Goal: Transaction & Acquisition: Purchase product/service

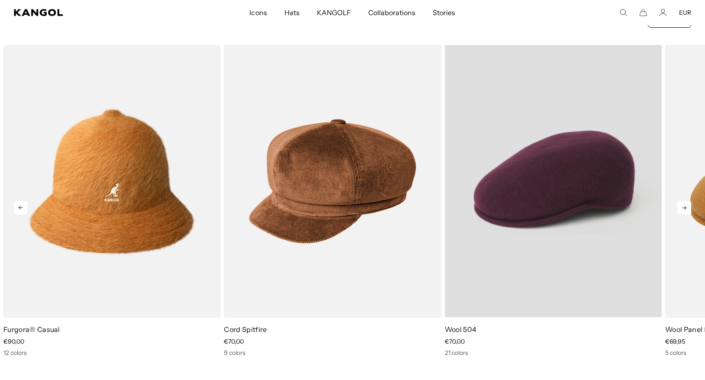
scroll to position [0, 178]
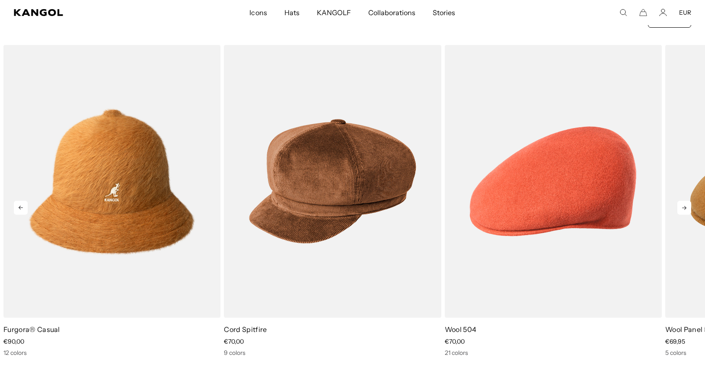
click at [685, 208] on icon at bounding box center [685, 208] width 14 height 14
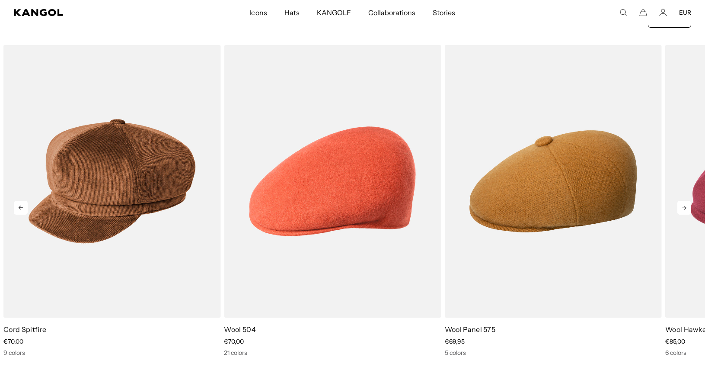
scroll to position [0, 0]
click at [685, 203] on icon at bounding box center [685, 208] width 14 height 14
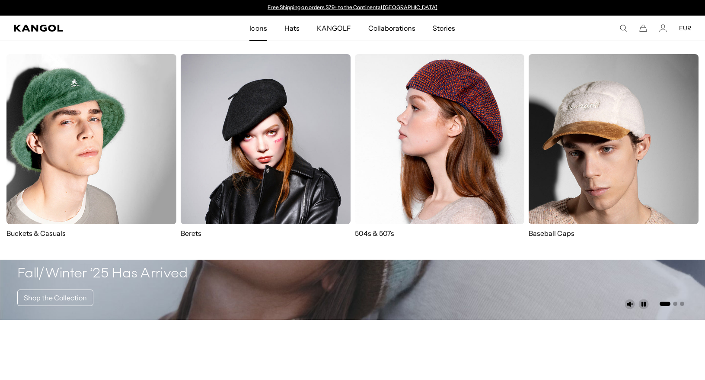
click at [266, 29] on span "Icons" at bounding box center [258, 28] width 17 height 25
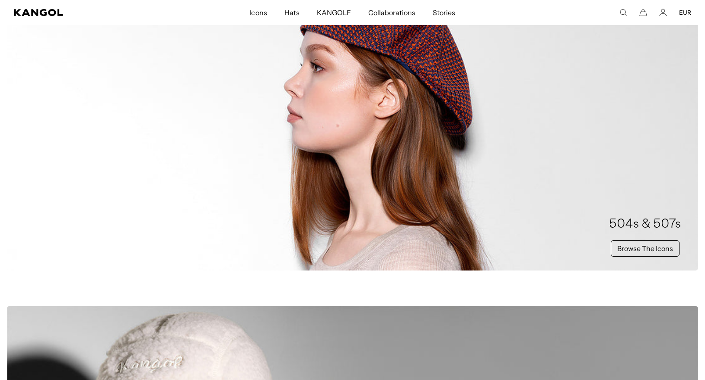
scroll to position [522, 0]
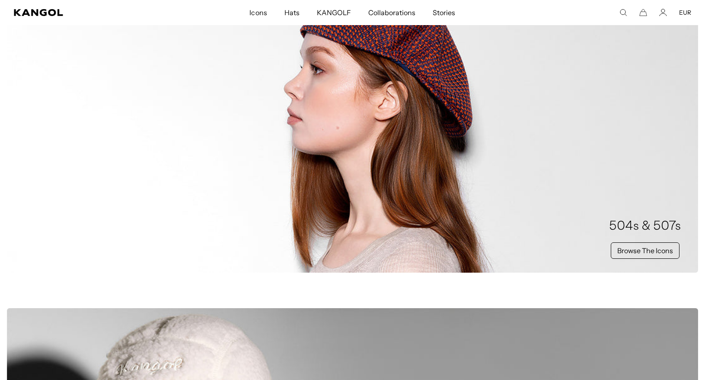
click at [388, 177] on div "504s & 507s Browse The Icons" at bounding box center [352, 123] width 691 height 298
click at [644, 253] on link "Browse The Icons" at bounding box center [645, 250] width 69 height 16
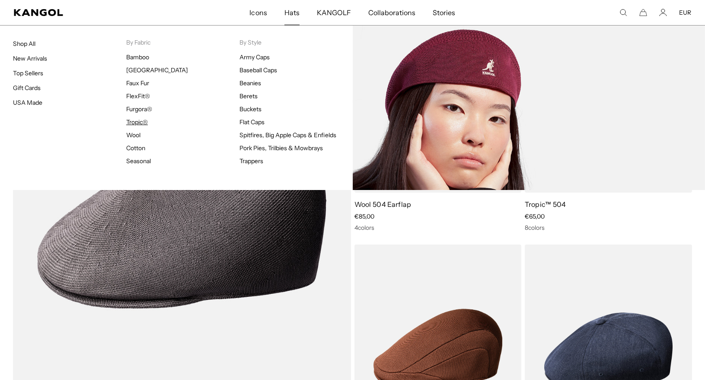
click at [136, 119] on link "Tropic®" at bounding box center [137, 122] width 22 height 8
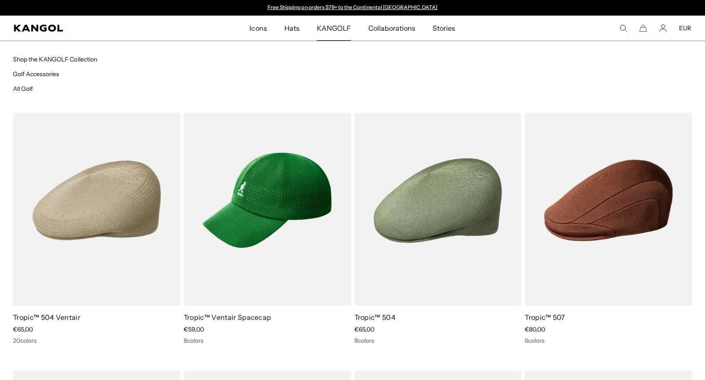
click at [325, 26] on span "KANGOLF" at bounding box center [334, 28] width 34 height 25
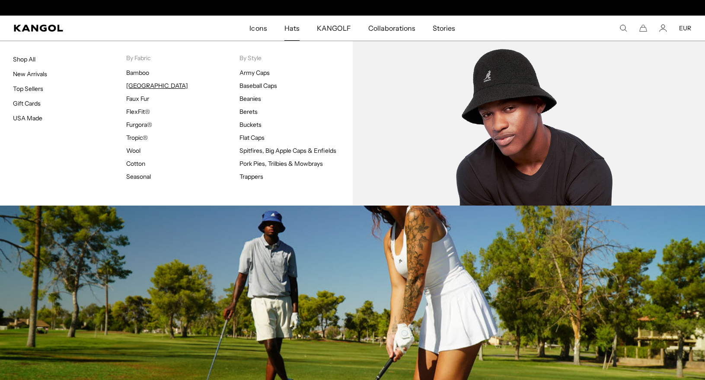
scroll to position [0, 178]
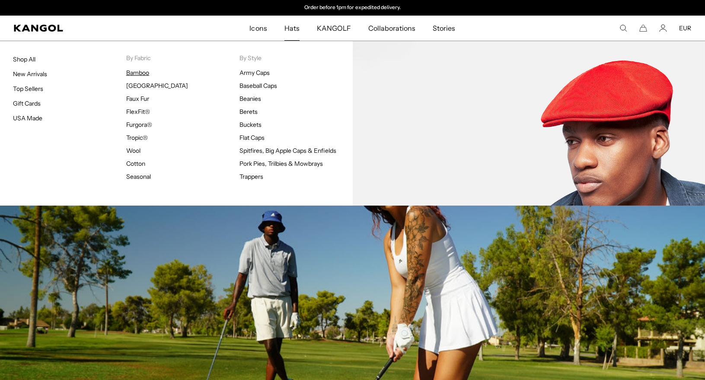
click at [135, 73] on link "Bamboo" at bounding box center [137, 73] width 23 height 8
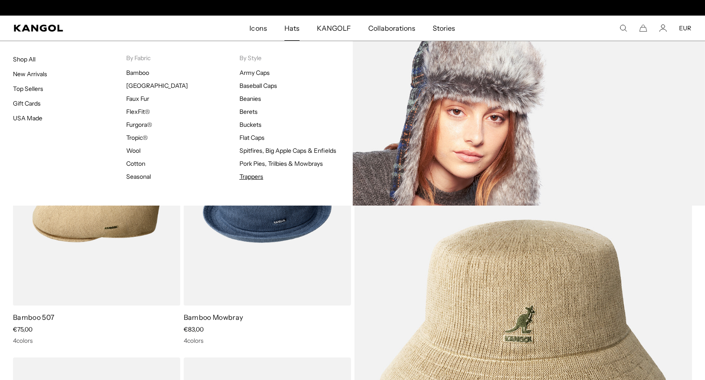
scroll to position [0, 178]
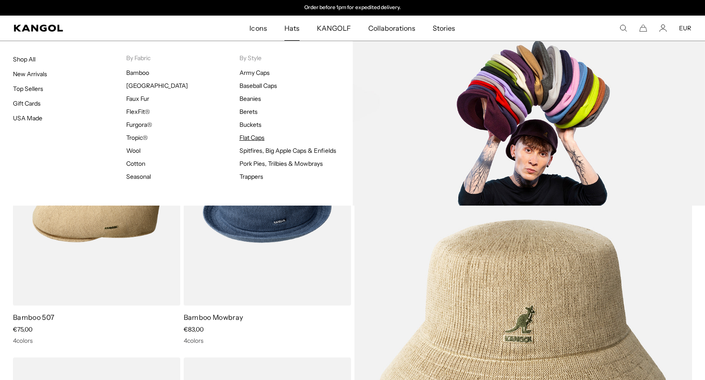
click at [249, 139] on link "Flat Caps" at bounding box center [252, 138] width 25 height 8
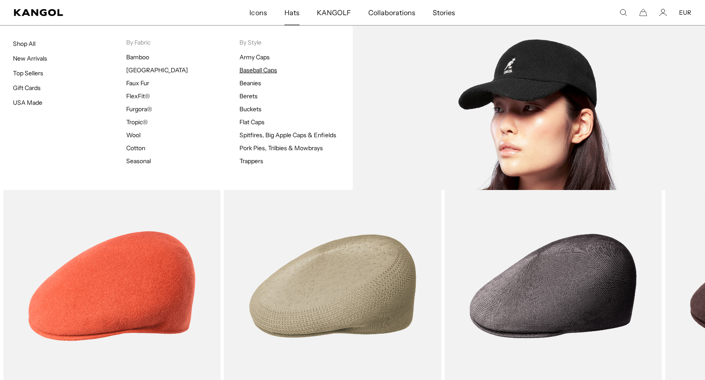
scroll to position [0, 178]
click at [246, 69] on link "Baseball Caps" at bounding box center [259, 70] width 38 height 8
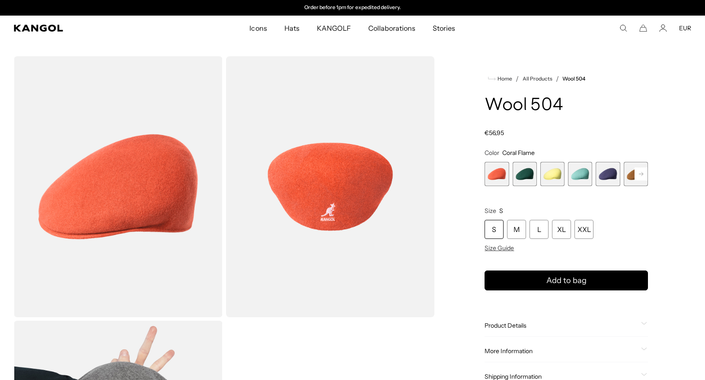
click at [640, 174] on icon at bounding box center [641, 173] width 4 height 3
click at [560, 177] on span "7 of 21" at bounding box center [553, 174] width 24 height 24
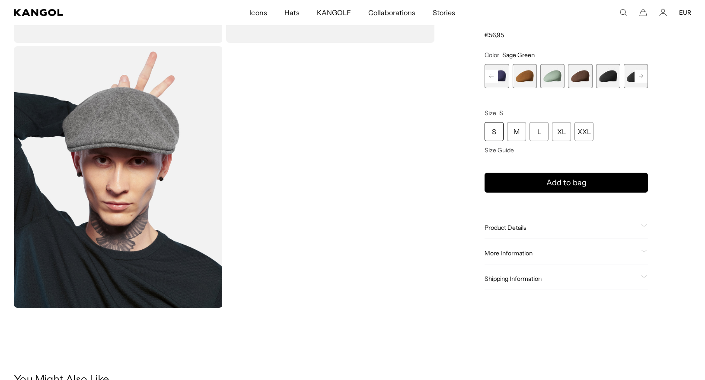
scroll to position [0, 178]
click at [581, 79] on span "8 of 21" at bounding box center [580, 76] width 24 height 24
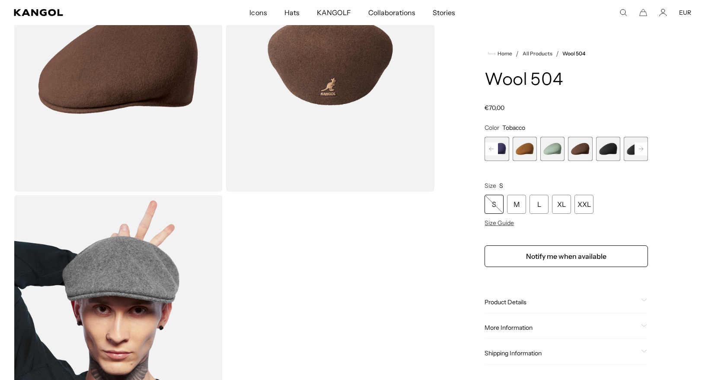
click at [639, 146] on rect at bounding box center [641, 148] width 13 height 13
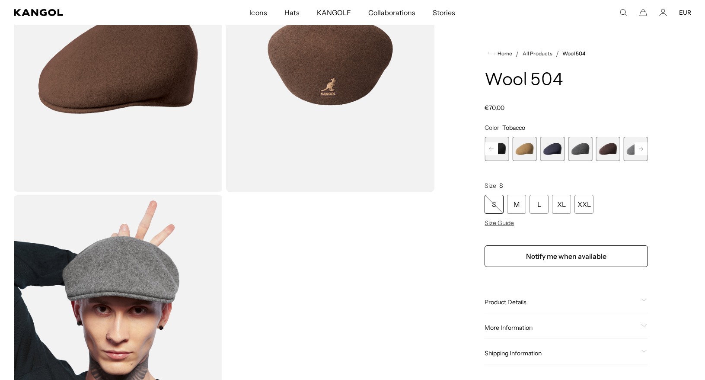
click at [639, 146] on rect at bounding box center [641, 148] width 13 height 13
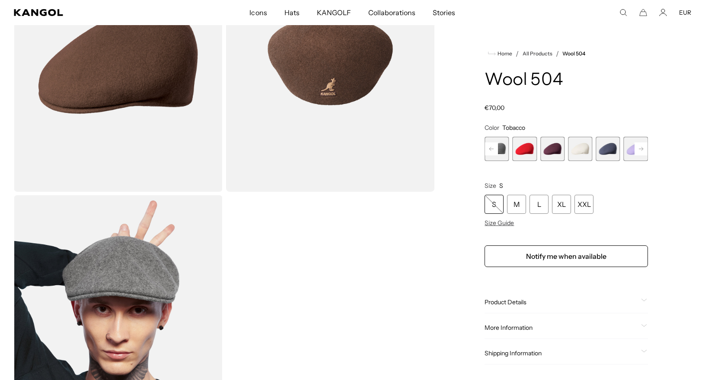
scroll to position [0, 178]
click at [549, 148] on span "17 of 21" at bounding box center [553, 149] width 24 height 24
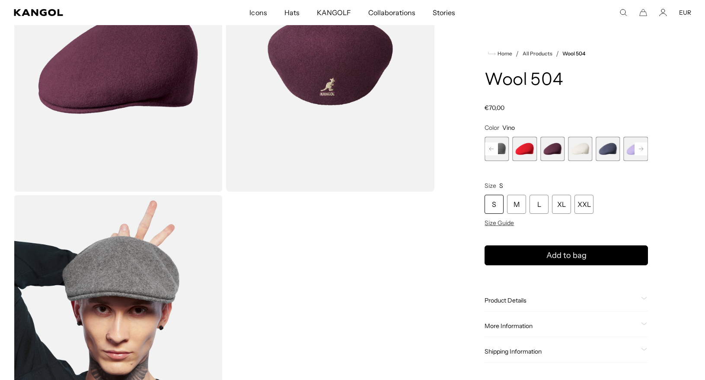
click at [605, 152] on span "19 of 21" at bounding box center [608, 149] width 24 height 24
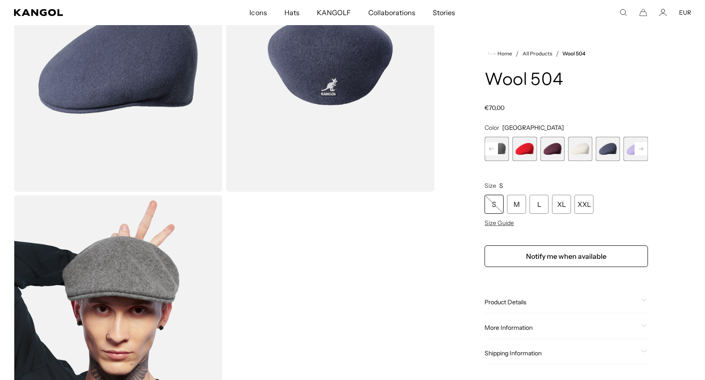
click at [636, 147] on rect at bounding box center [641, 148] width 13 height 13
click at [636, 147] on span "21 of 21" at bounding box center [636, 149] width 24 height 24
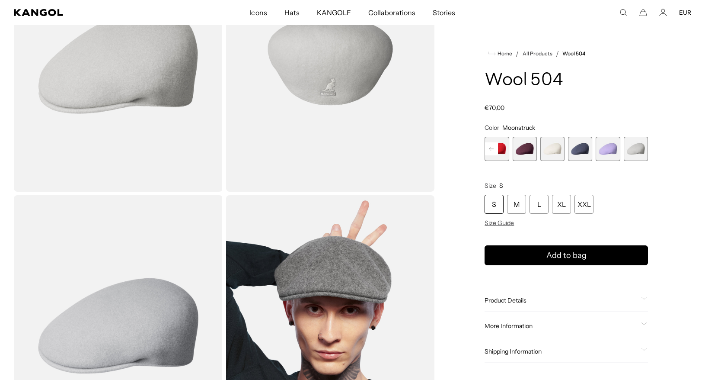
click at [598, 150] on span "20 of 21" at bounding box center [608, 149] width 24 height 24
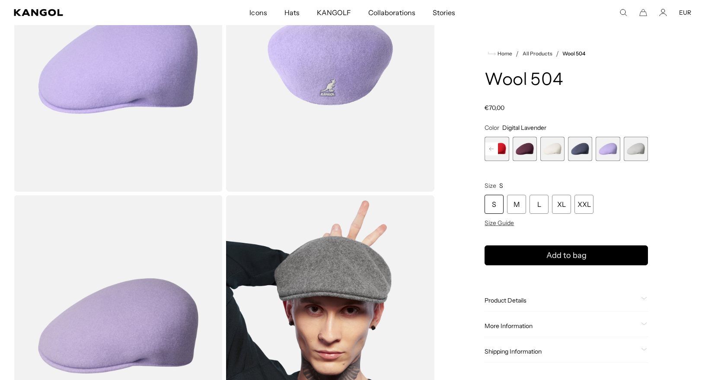
click at [497, 150] on rect at bounding box center [491, 148] width 13 height 13
click at [497, 149] on rect at bounding box center [491, 148] width 13 height 13
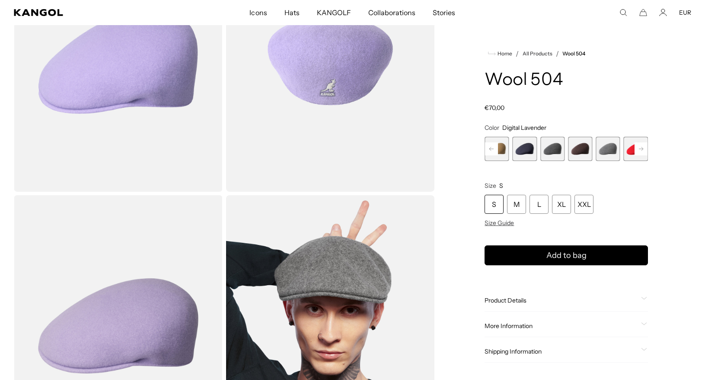
click at [497, 149] on rect at bounding box center [491, 148] width 13 height 13
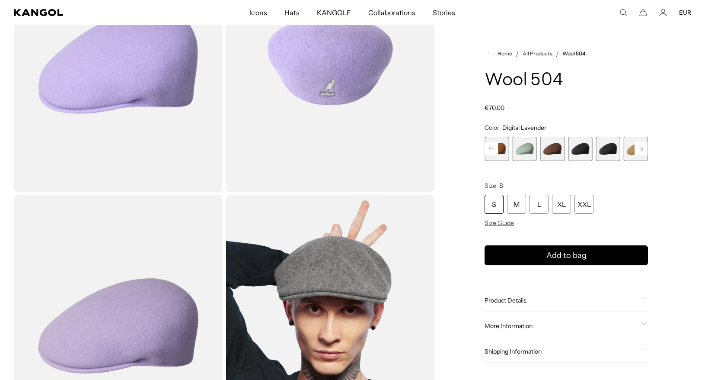
click at [497, 149] on rect at bounding box center [491, 148] width 13 height 13
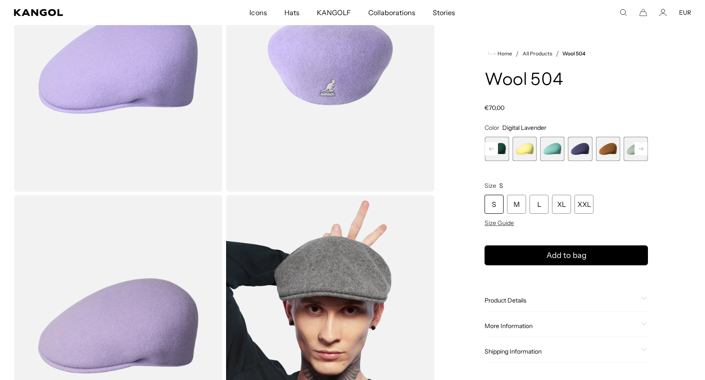
click at [497, 149] on rect at bounding box center [491, 148] width 13 height 13
click at [522, 152] on span "2 of 21" at bounding box center [525, 149] width 24 height 24
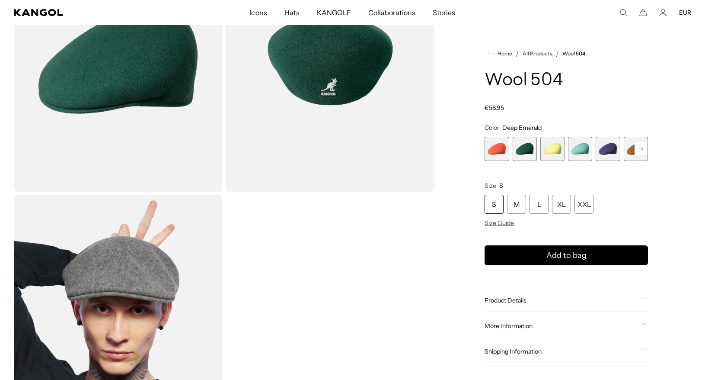
scroll to position [0, 178]
click at [643, 147] on rect at bounding box center [641, 148] width 13 height 13
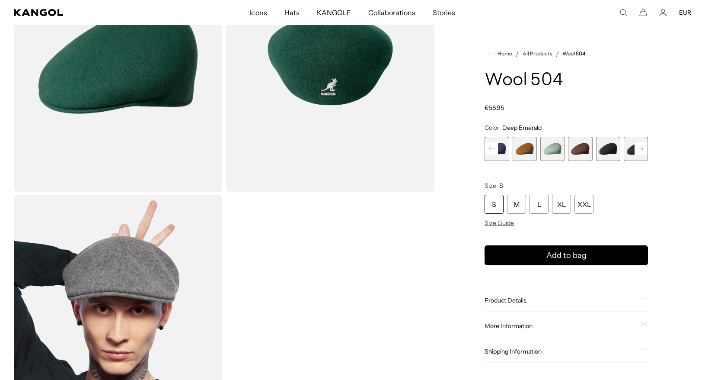
click at [559, 150] on span "7 of 21" at bounding box center [553, 149] width 24 height 24
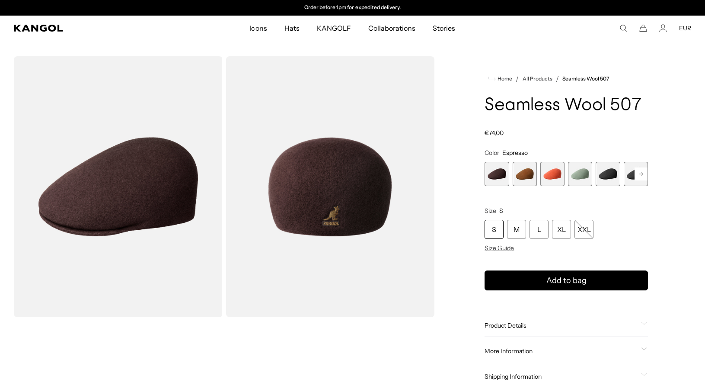
click at [642, 176] on rect at bounding box center [641, 173] width 13 height 13
click at [641, 176] on rect at bounding box center [641, 173] width 13 height 13
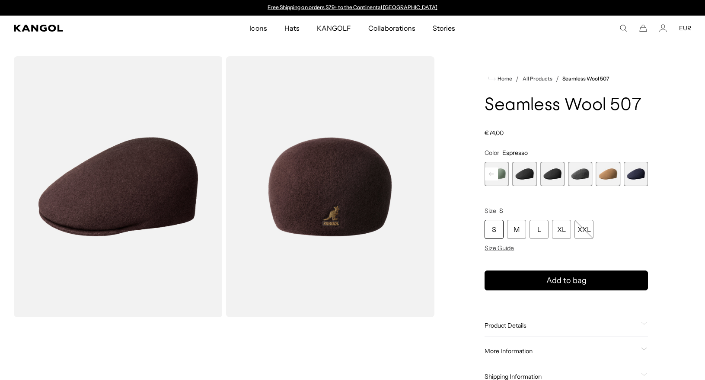
scroll to position [0, 178]
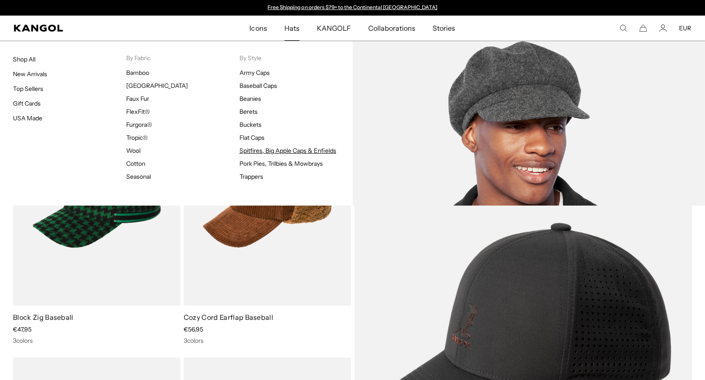
click at [262, 149] on link "Spitfires, Big Apple Caps & Enfields" at bounding box center [288, 151] width 97 height 8
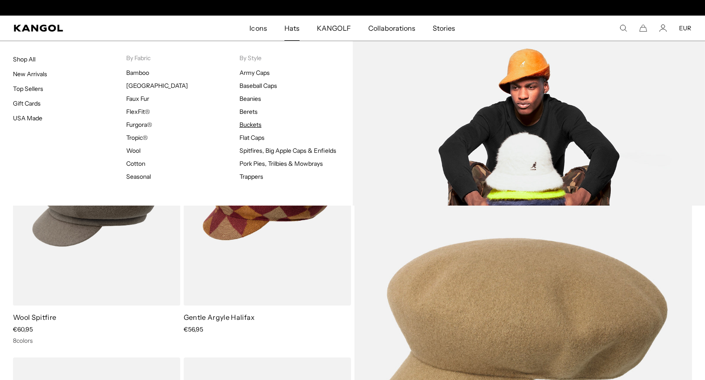
scroll to position [0, 178]
click at [250, 123] on link "Buckets" at bounding box center [251, 125] width 22 height 8
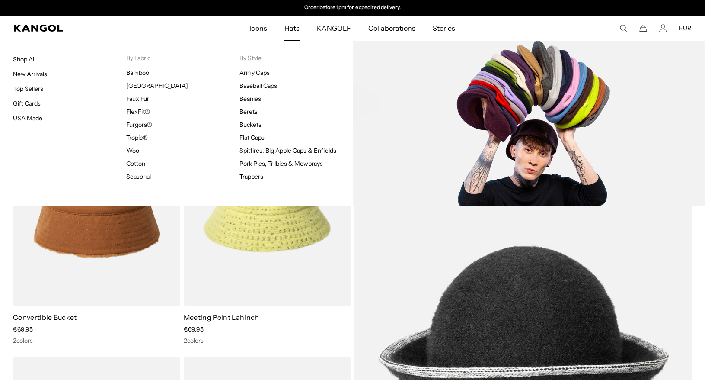
click at [252, 132] on ul "Army Caps Baseball Caps Beanies Berets Buckets Flat Caps Spitfires, Big Apple C…" at bounding box center [296, 125] width 113 height 112
click at [252, 137] on link "Flat Caps" at bounding box center [252, 138] width 25 height 8
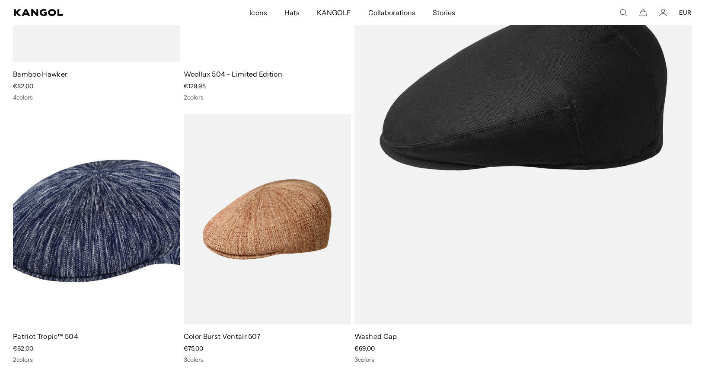
click at [625, 11] on icon "Search here" at bounding box center [624, 13] width 8 height 8
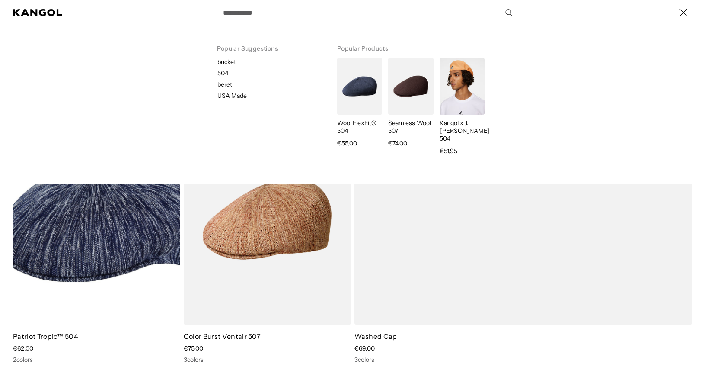
click at [219, 72] on p "504" at bounding box center [271, 73] width 106 height 8
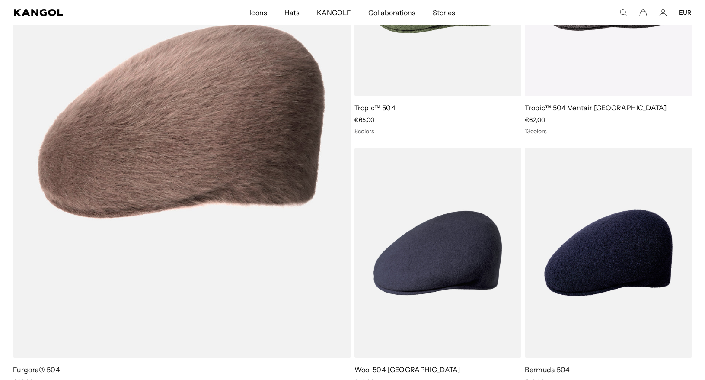
scroll to position [0, 178]
click at [622, 11] on icon "Search here" at bounding box center [624, 13] width 8 height 8
click at [218, 11] on input "***" at bounding box center [367, 13] width 299 height 22
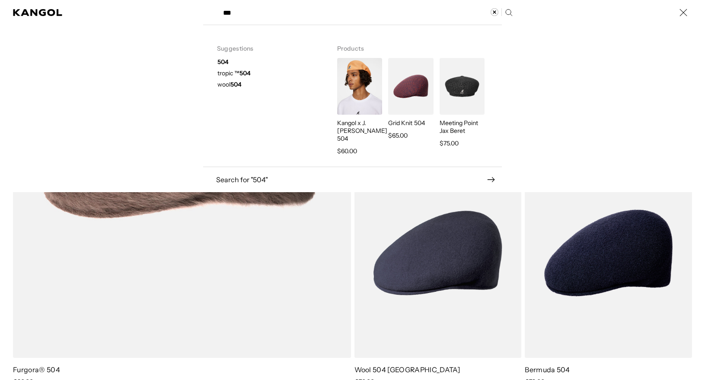
scroll to position [0, 0]
click at [234, 84] on strong "504" at bounding box center [235, 84] width 11 height 8
type input "********"
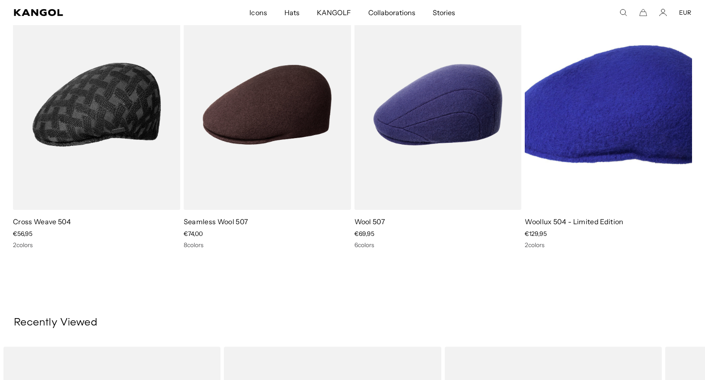
scroll to position [0, 178]
click at [595, 141] on img at bounding box center [608, 105] width 167 height 210
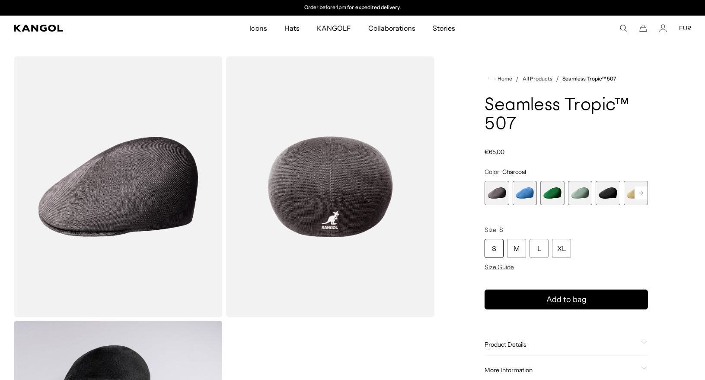
click at [525, 197] on span "2 of 12" at bounding box center [525, 193] width 24 height 24
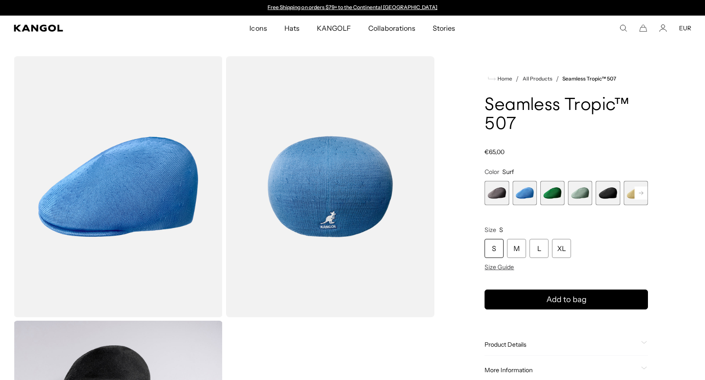
click at [567, 192] on div "Charcoal Variant sold out or unavailable Surf Variant sold out or unavailable T…" at bounding box center [566, 193] width 163 height 24
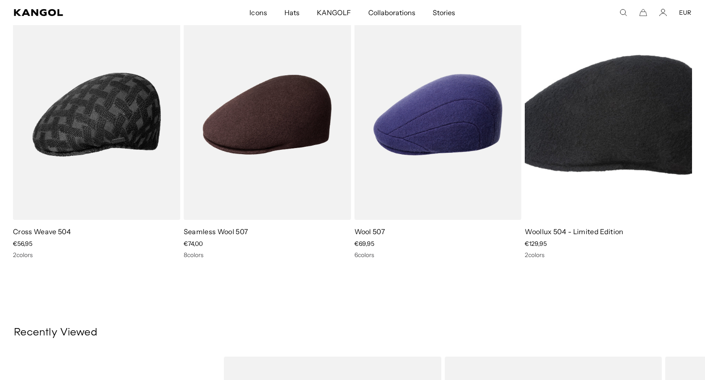
scroll to position [0, 178]
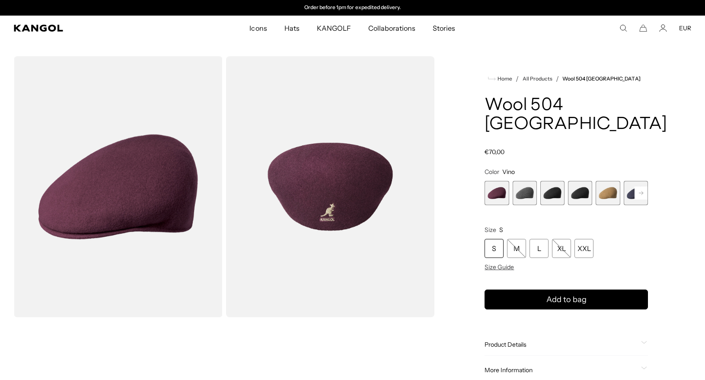
click at [642, 191] on icon at bounding box center [641, 192] width 4 height 3
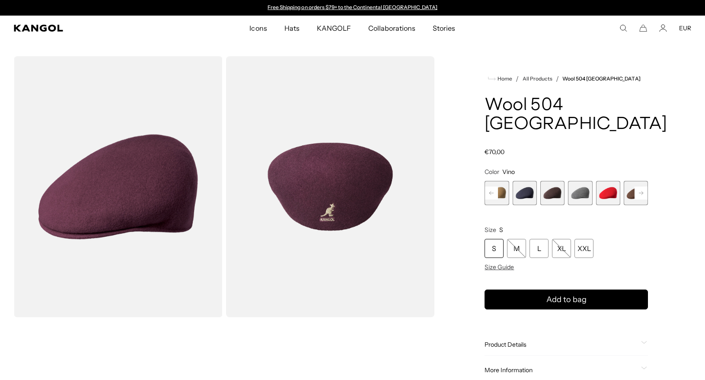
click at [642, 191] on icon at bounding box center [641, 192] width 4 height 3
click at [642, 181] on span "12 of 12" at bounding box center [636, 193] width 24 height 24
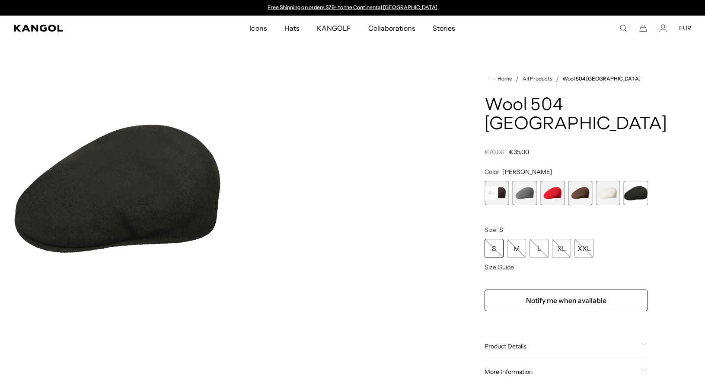
click at [562, 181] on span "9 of 12" at bounding box center [553, 193] width 24 height 24
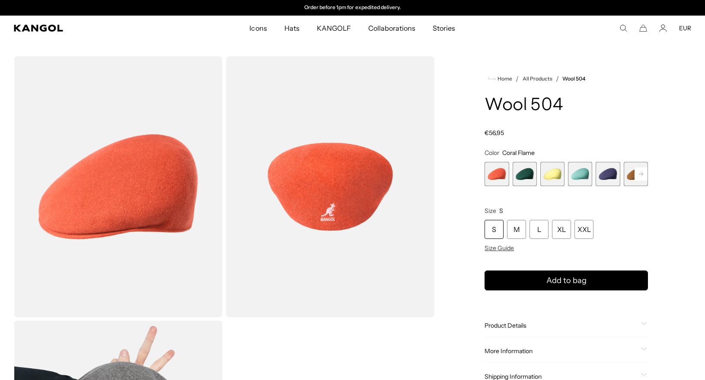
click at [639, 176] on rect at bounding box center [641, 173] width 13 height 13
click at [639, 175] on rect at bounding box center [641, 173] width 13 height 13
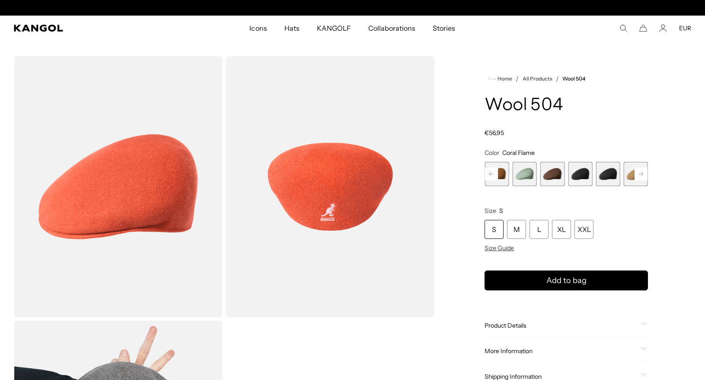
click at [639, 175] on rect at bounding box center [641, 173] width 13 height 13
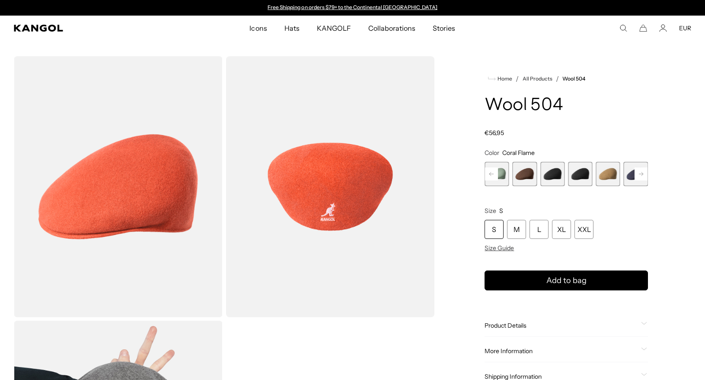
click at [639, 175] on rect at bounding box center [641, 173] width 13 height 13
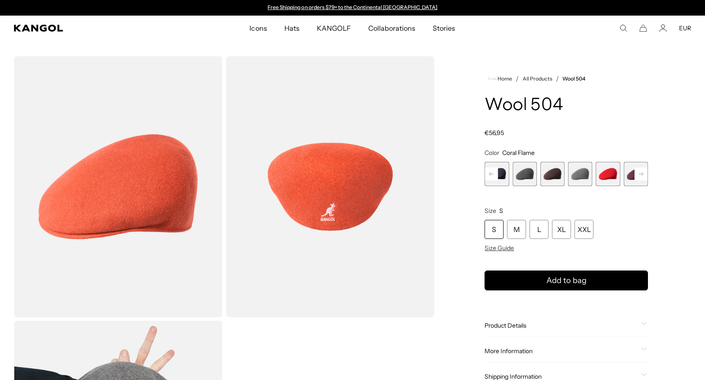
click at [639, 175] on rect at bounding box center [641, 173] width 13 height 13
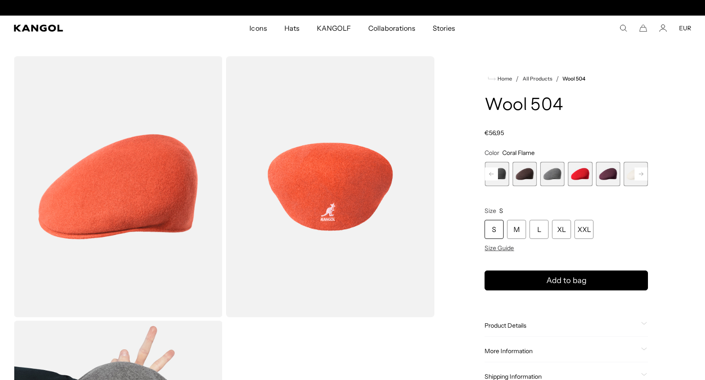
click at [614, 172] on span "17 of 21" at bounding box center [608, 174] width 24 height 24
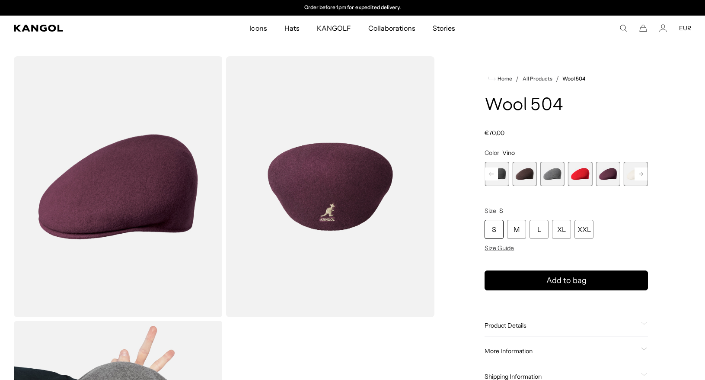
click at [643, 175] on rect at bounding box center [641, 173] width 13 height 13
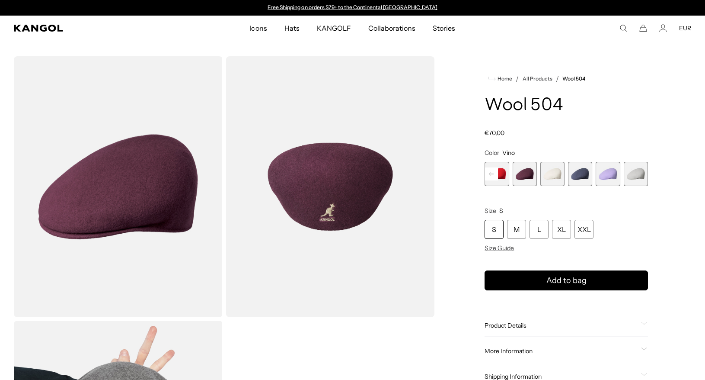
click at [495, 174] on rect at bounding box center [491, 173] width 13 height 13
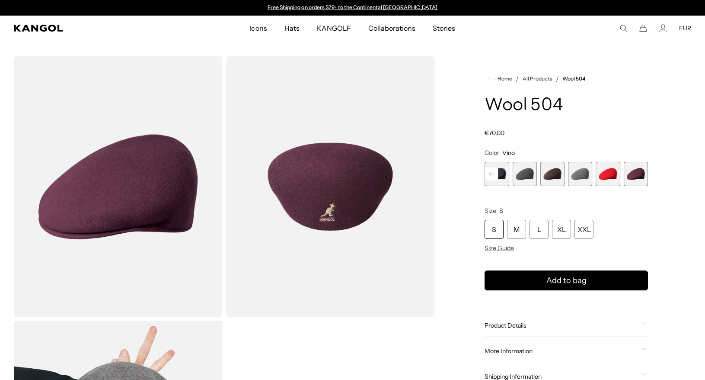
click at [495, 174] on rect at bounding box center [491, 173] width 13 height 13
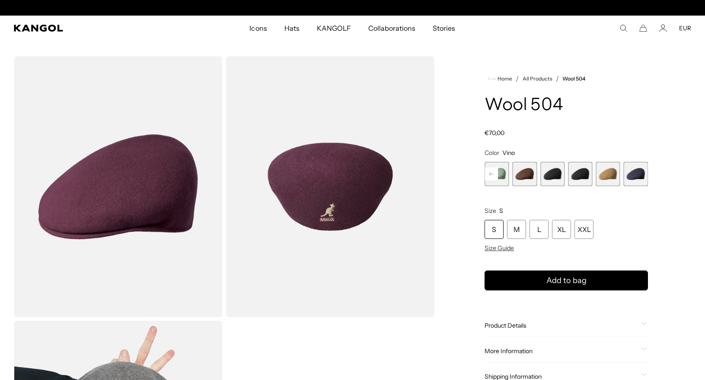
scroll to position [0, 178]
click at [495, 174] on rect at bounding box center [491, 173] width 13 height 13
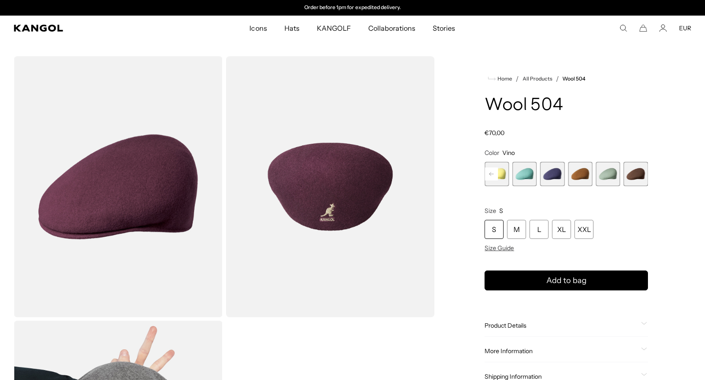
click at [495, 174] on rect at bounding box center [491, 173] width 13 height 13
click at [495, 174] on span "1 of 21" at bounding box center [497, 174] width 24 height 24
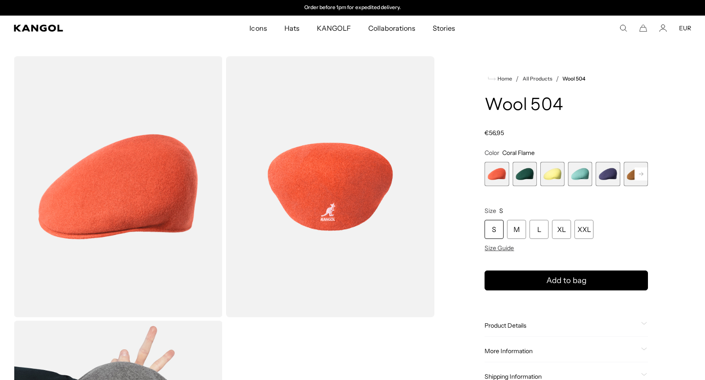
click at [523, 173] on span "2 of 21" at bounding box center [525, 174] width 24 height 24
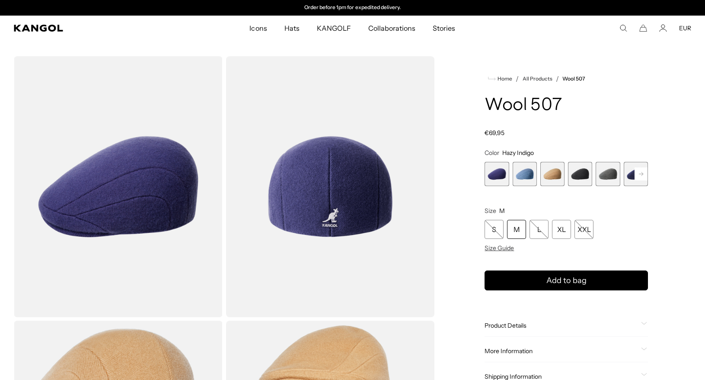
click at [583, 175] on span "4 of 7" at bounding box center [580, 174] width 24 height 24
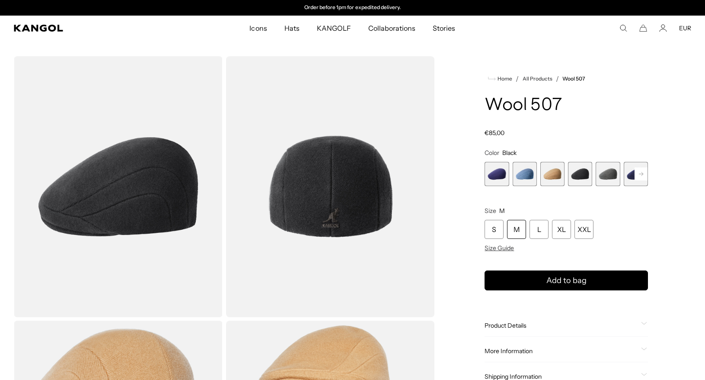
click at [636, 174] on rect at bounding box center [641, 173] width 13 height 13
click at [636, 174] on span "7 of 7" at bounding box center [636, 174] width 24 height 24
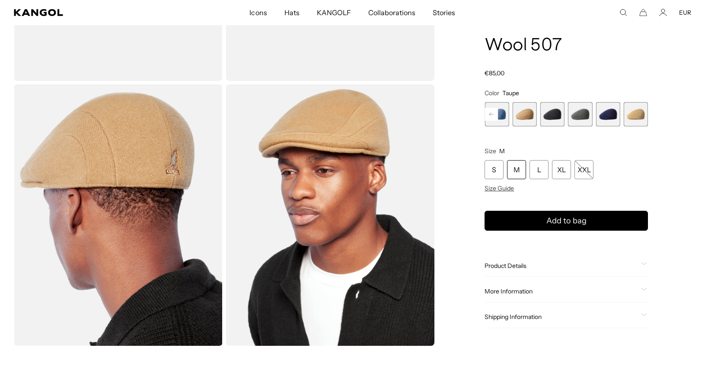
scroll to position [310, 0]
